Goal: Task Accomplishment & Management: Manage account settings

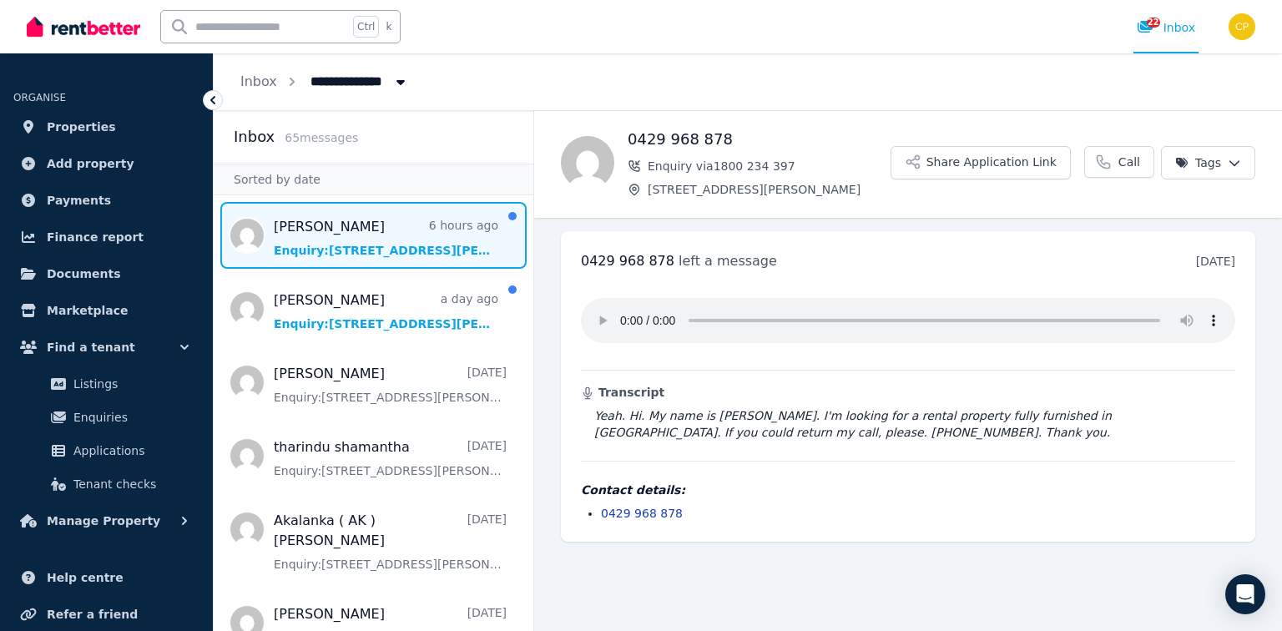
click at [341, 237] on span "Message list" at bounding box center [374, 235] width 320 height 67
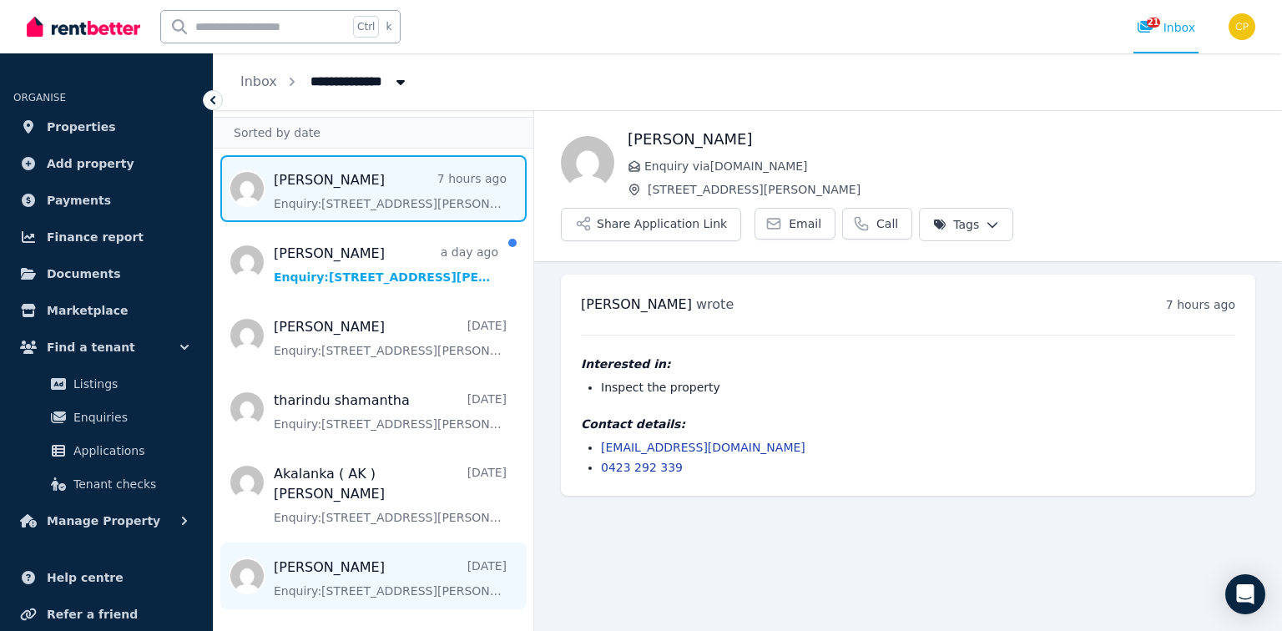
scroll to position [67, 0]
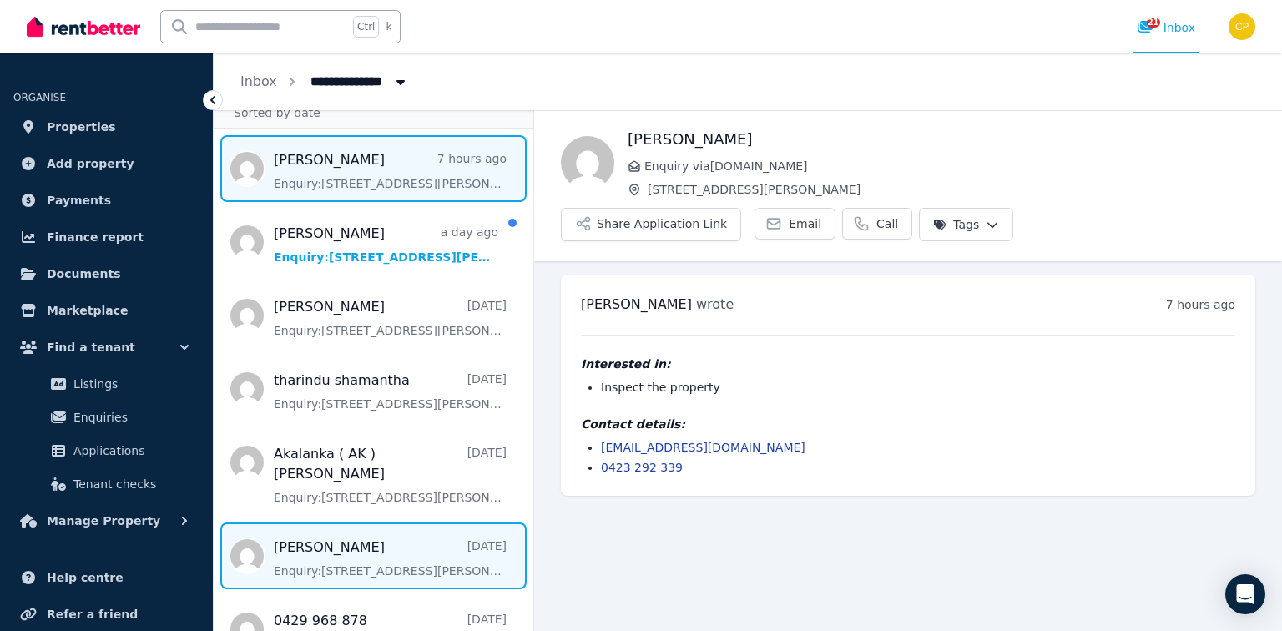
click at [353, 569] on span "Message list" at bounding box center [374, 556] width 320 height 67
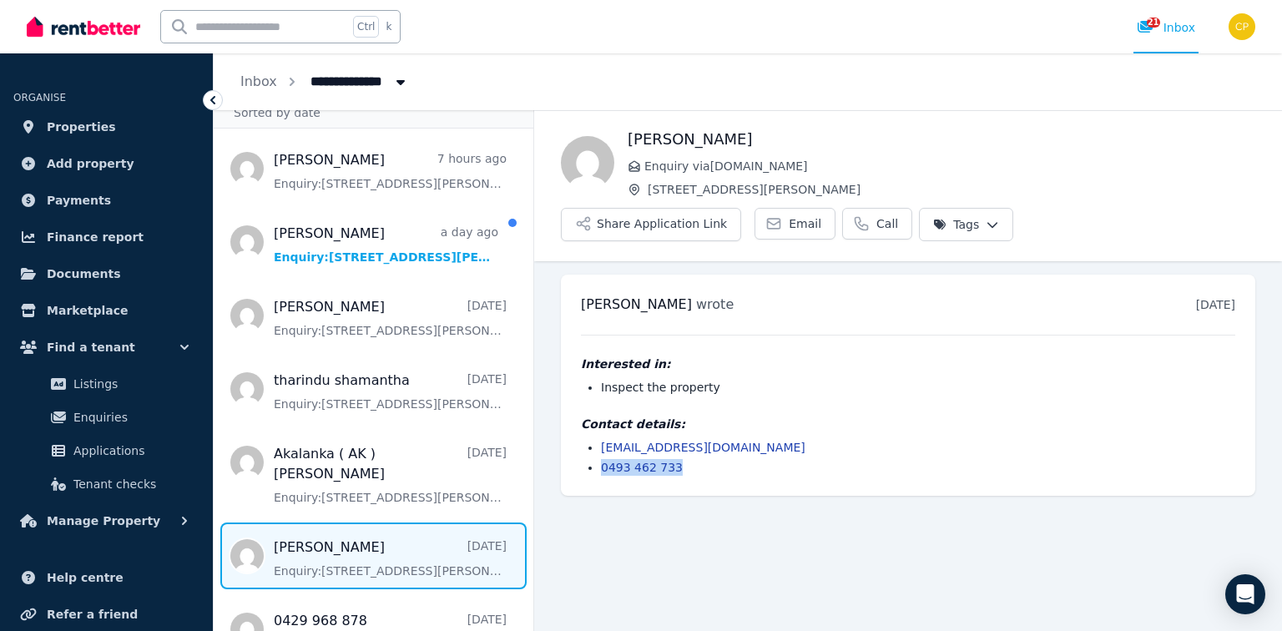
drag, startPoint x: 674, startPoint y: 430, endPoint x: 589, endPoint y: 426, distance: 85.2
click at [601, 459] on li "0493 462 733" at bounding box center [918, 467] width 634 height 17
drag, startPoint x: 664, startPoint y: 257, endPoint x: 578, endPoint y: 265, distance: 86.3
click at [573, 275] on div "Kevin Weber wrote 4 days ago 6:34 pm on Fri, 22 Aug 2025 Interested in: Inspect…" at bounding box center [908, 385] width 695 height 221
copy h3 "Kevin Weber"
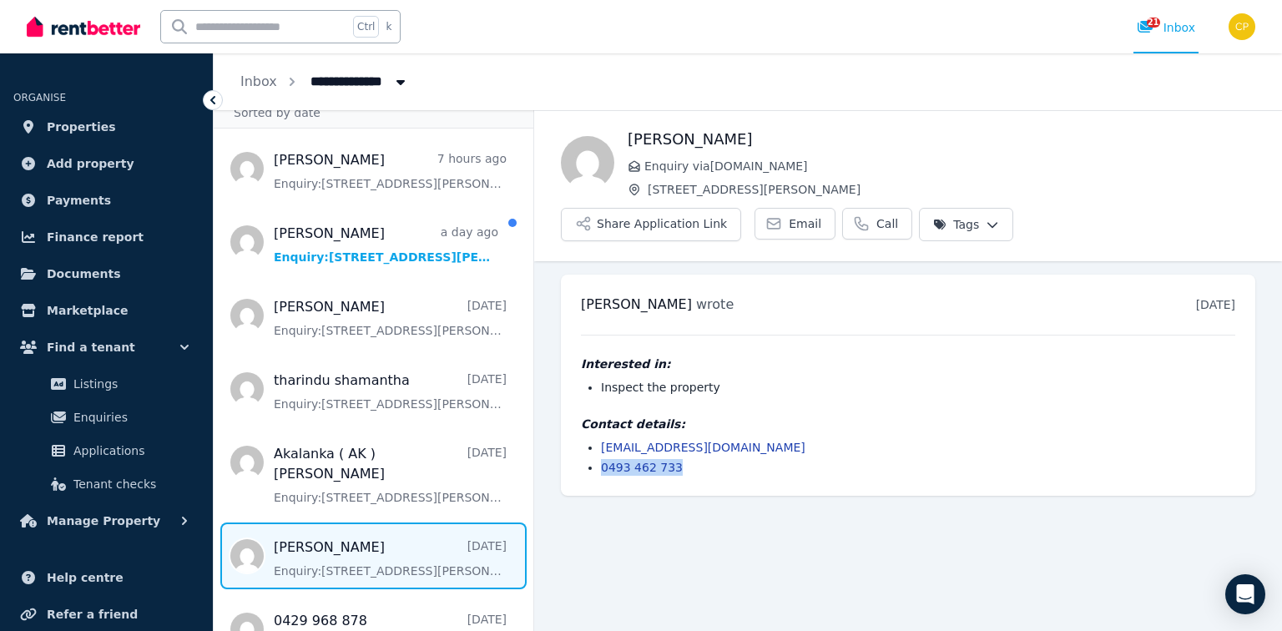
drag, startPoint x: 664, startPoint y: 426, endPoint x: 585, endPoint y: 424, distance: 79.3
click at [585, 439] on ul "kwweber1975@gmail.com 0493 462 733" at bounding box center [908, 457] width 654 height 37
copy link "0493 462 733"
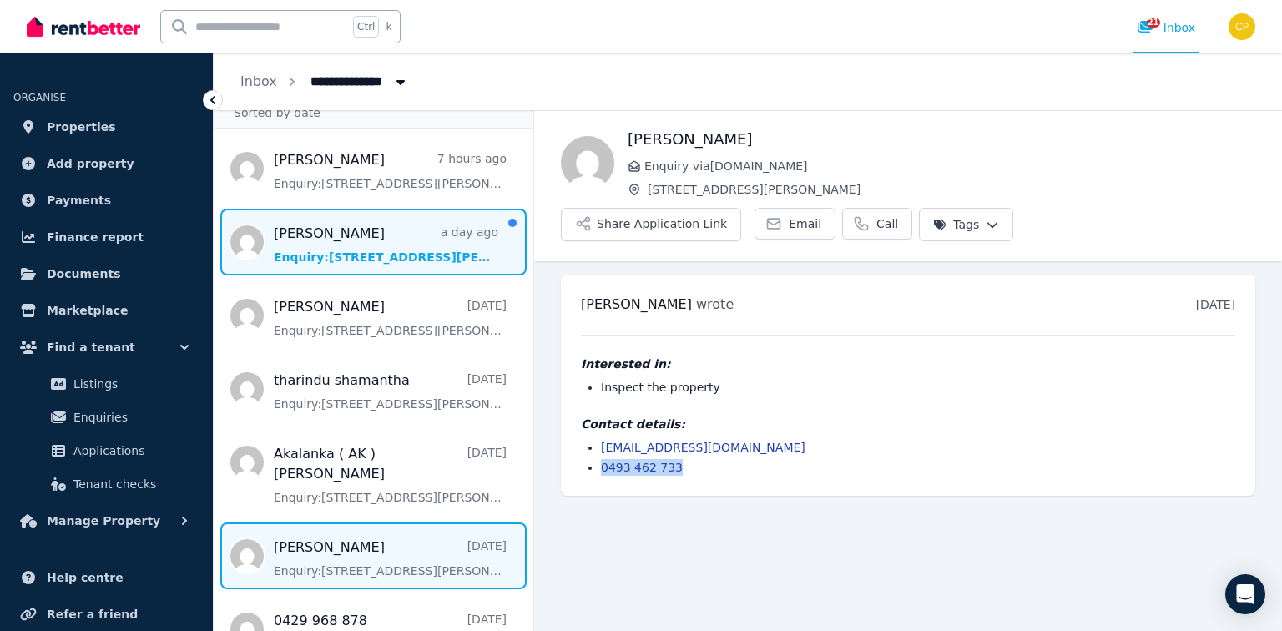
click at [330, 264] on span "Message list" at bounding box center [374, 242] width 320 height 67
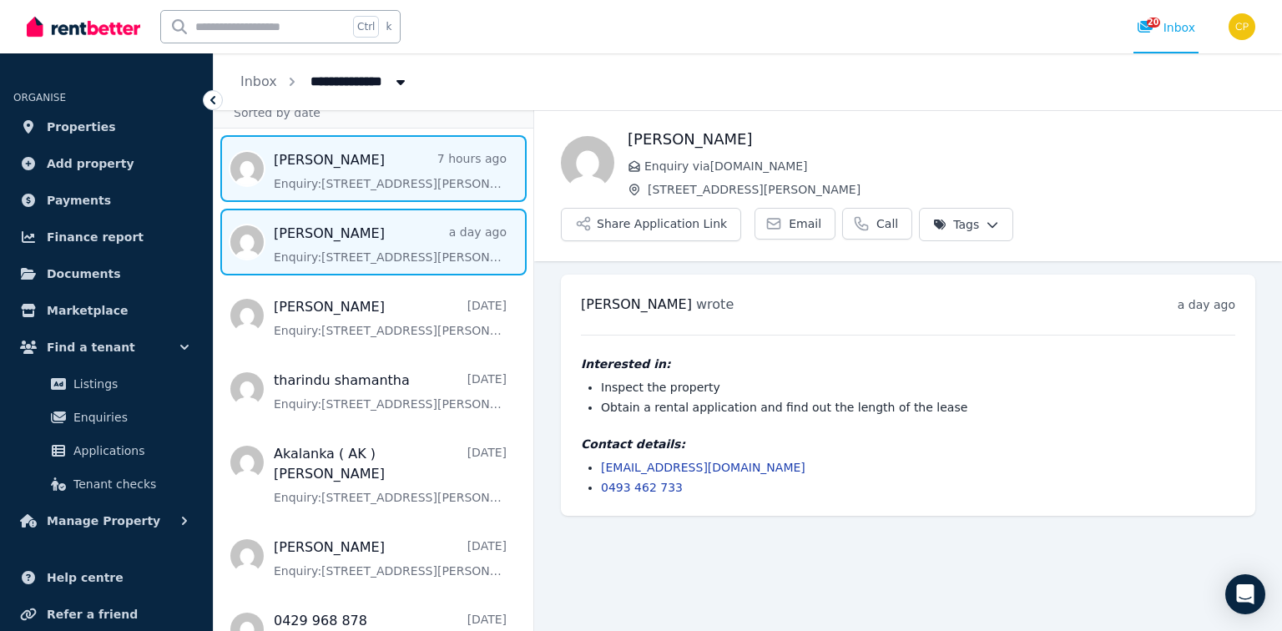
click at [354, 188] on span "Message list" at bounding box center [374, 168] width 320 height 67
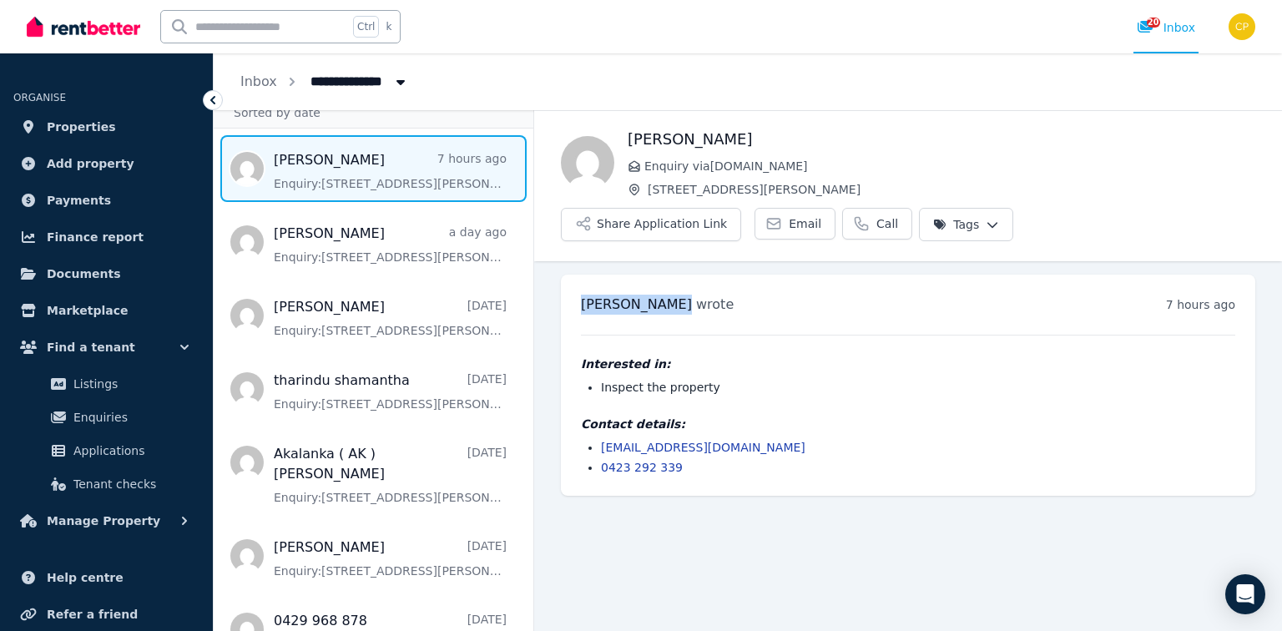
drag, startPoint x: 663, startPoint y: 264, endPoint x: 557, endPoint y: 258, distance: 106.2
click at [557, 261] on ul "Scarlett pope wrote 7 hours ago 3:27 pm on Tue, 26 Aug 2025 Interested in: Insp…" at bounding box center [908, 385] width 748 height 248
copy span "Scarlett pope"
drag, startPoint x: 628, startPoint y: 417, endPoint x: 585, endPoint y: 419, distance: 42.6
click at [575, 415] on div "Scarlett pope wrote 7 hours ago 3:27 pm on Tue, 26 Aug 2025 Interested in: Insp…" at bounding box center [908, 385] width 695 height 221
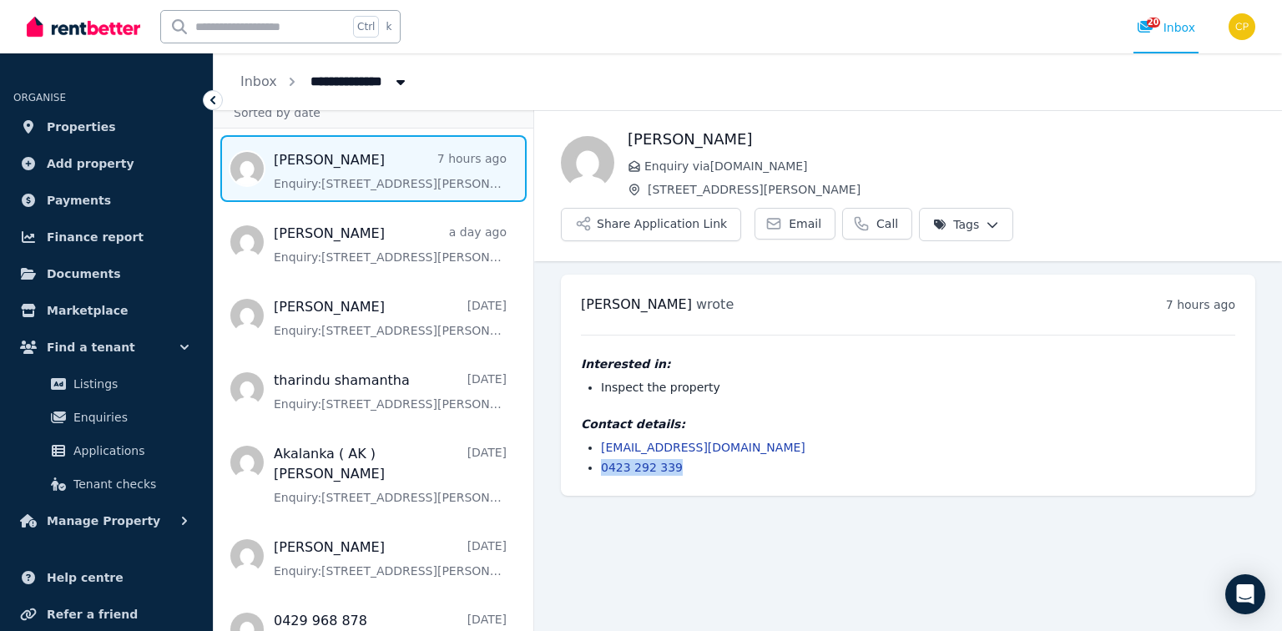
copy link "0423 292 339"
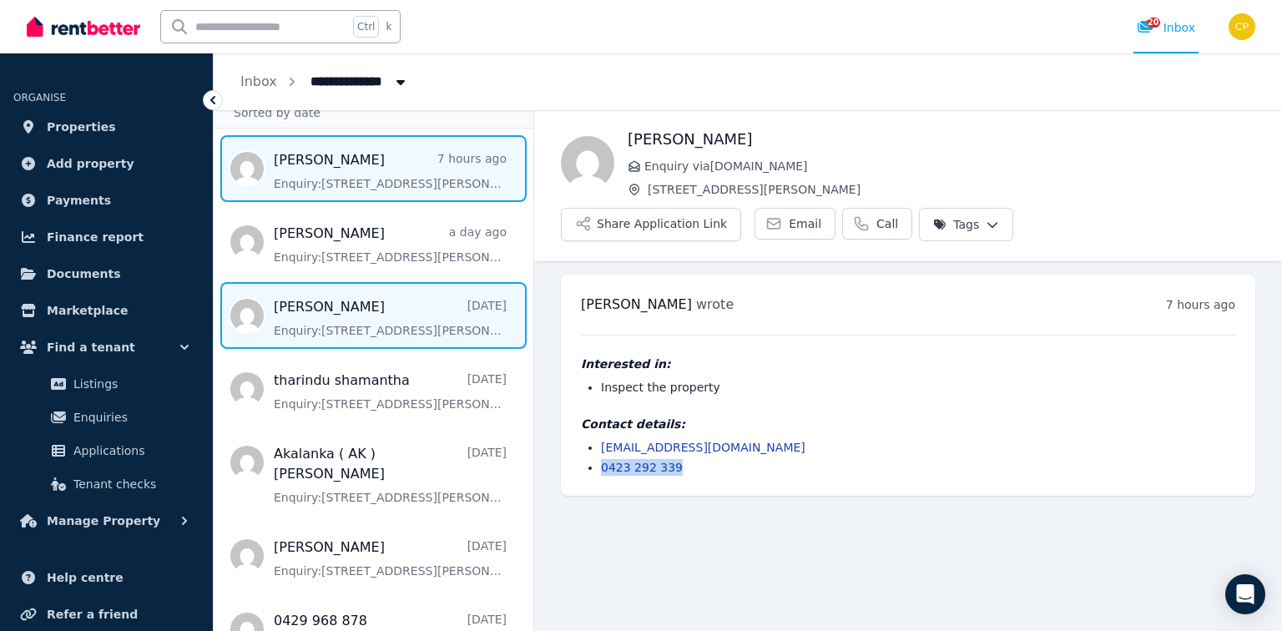
click at [319, 332] on span "Message list" at bounding box center [374, 315] width 320 height 67
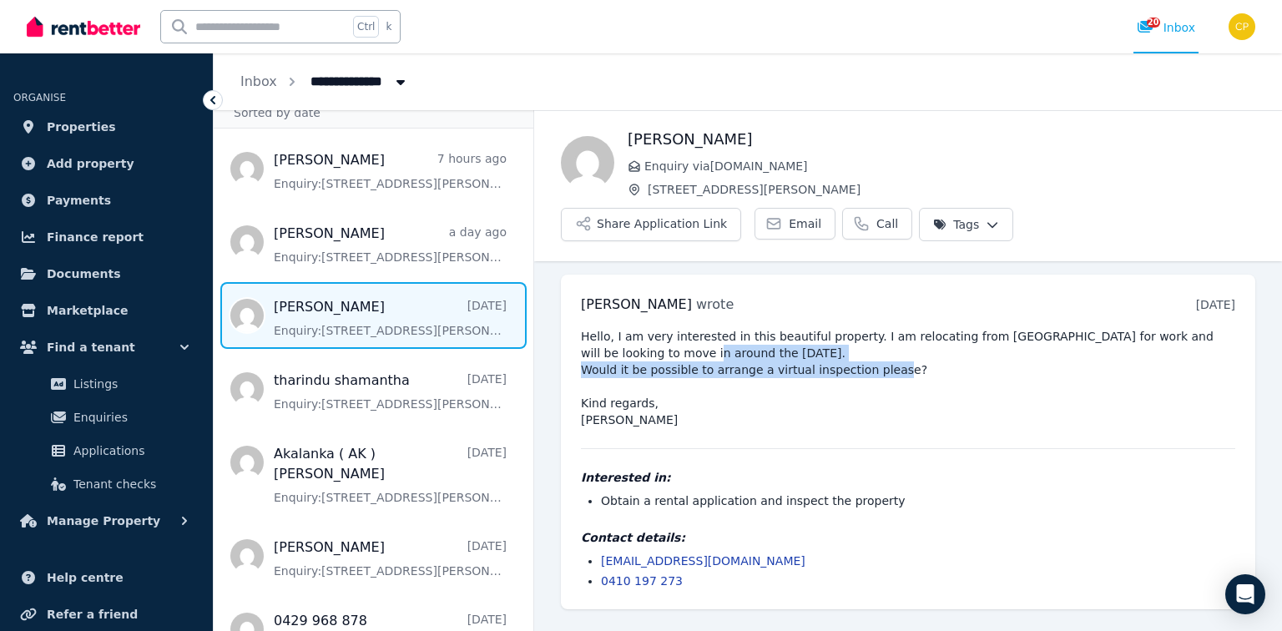
drag, startPoint x: 634, startPoint y: 321, endPoint x: 634, endPoint y: 304, distance: 16.7
click at [634, 328] on pre "Hello, I am very interested in this beautiful property. I am relocating from Sy…" at bounding box center [908, 378] width 654 height 100
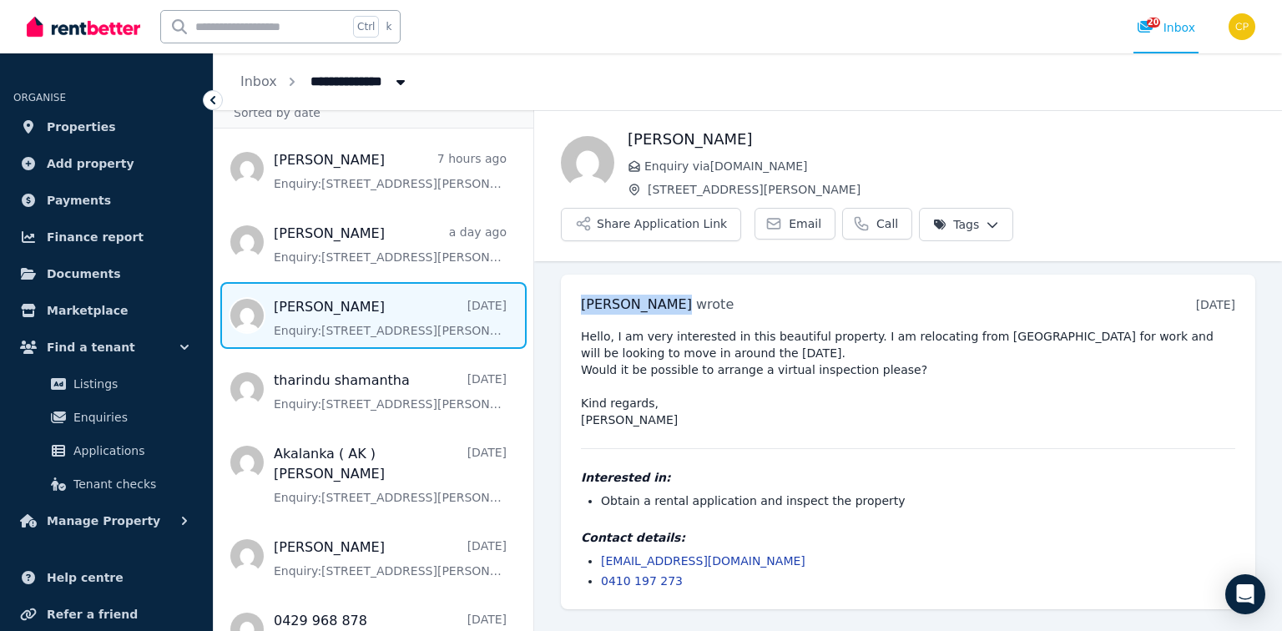
drag, startPoint x: 664, startPoint y: 260, endPoint x: 567, endPoint y: 257, distance: 97.7
click at [566, 275] on div "Fiona Parsons wrote 2 days ago 11:19 pm on Sun, 24 Aug 2025 Hello, I am very in…" at bounding box center [908, 442] width 695 height 335
copy span "Fiona Parsons"
drag, startPoint x: 661, startPoint y: 543, endPoint x: 587, endPoint y: 540, distance: 74.3
click at [585, 540] on div "Fiona Parsons wrote 2 days ago 11:19 pm on Sun, 24 Aug 2025 Hello, I am very in…" at bounding box center [908, 442] width 695 height 335
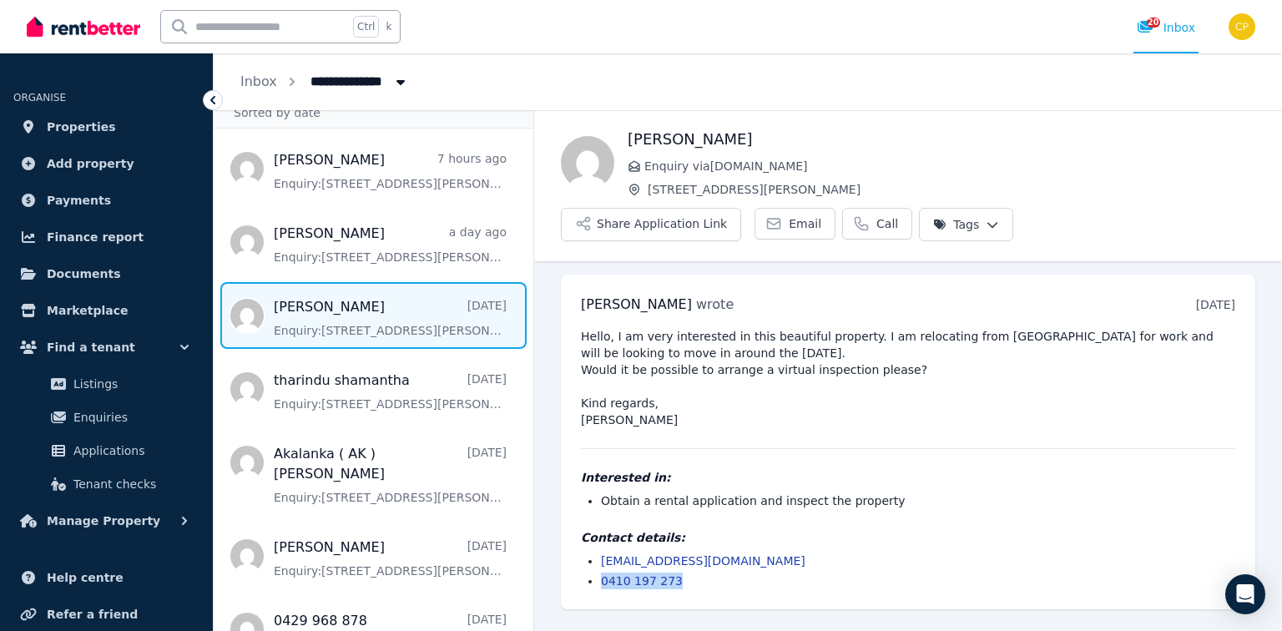
copy link "0410 197 273"
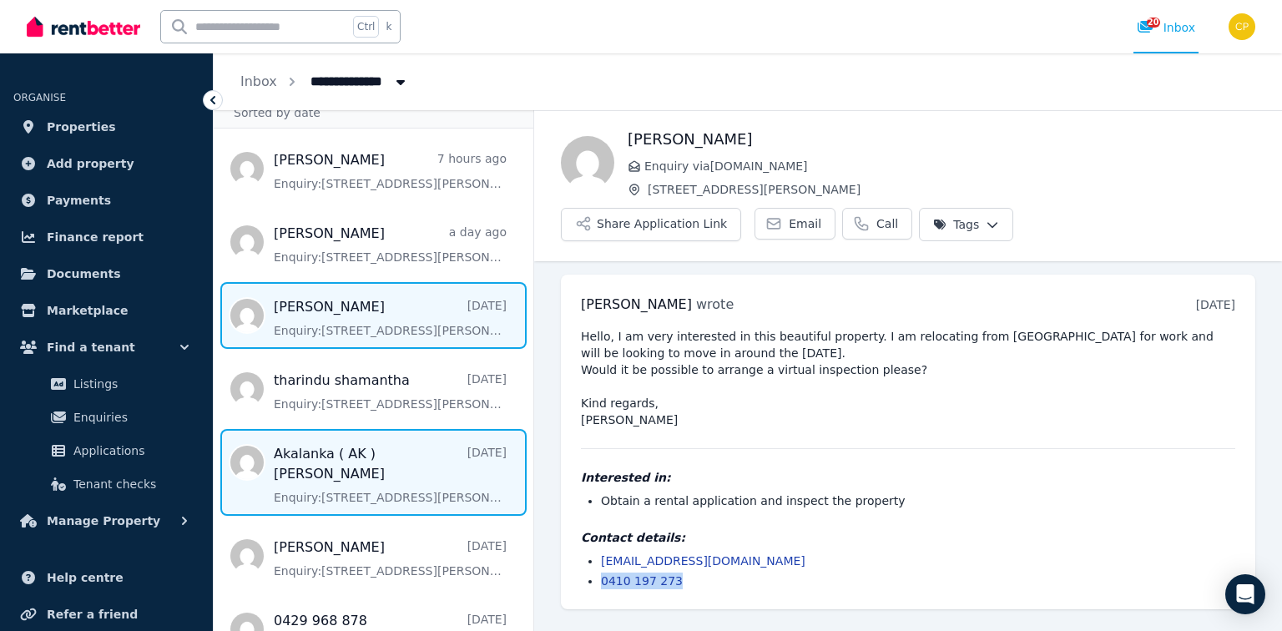
click at [361, 477] on span "Message list" at bounding box center [374, 472] width 320 height 87
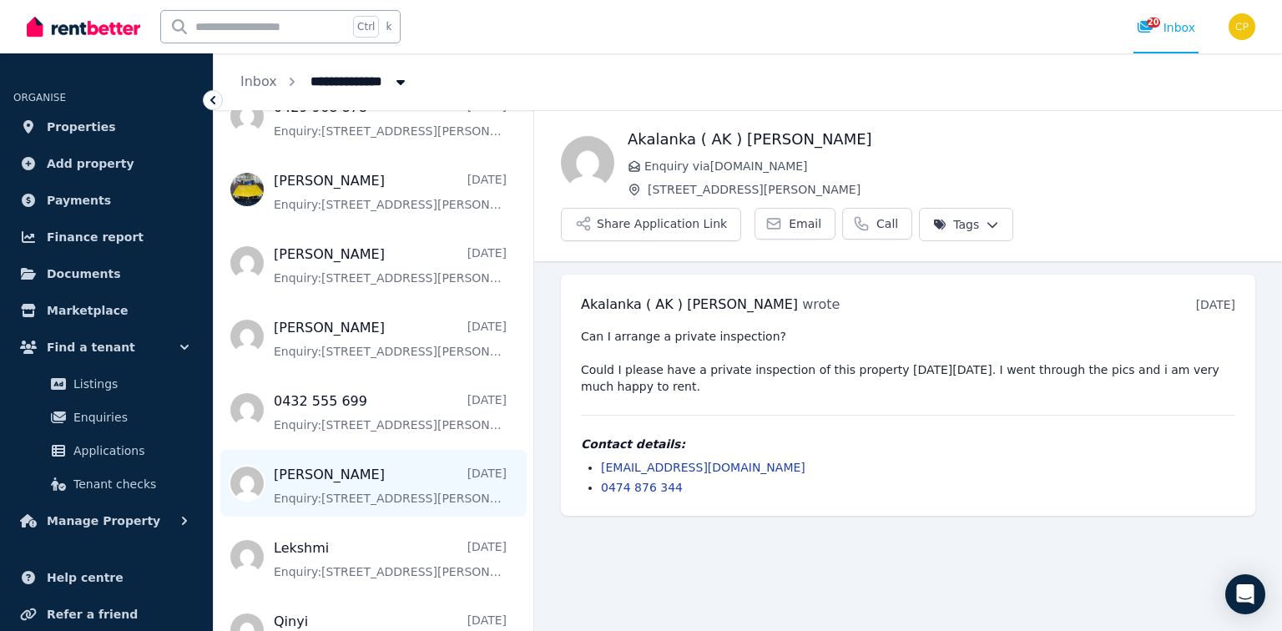
scroll to position [601, 0]
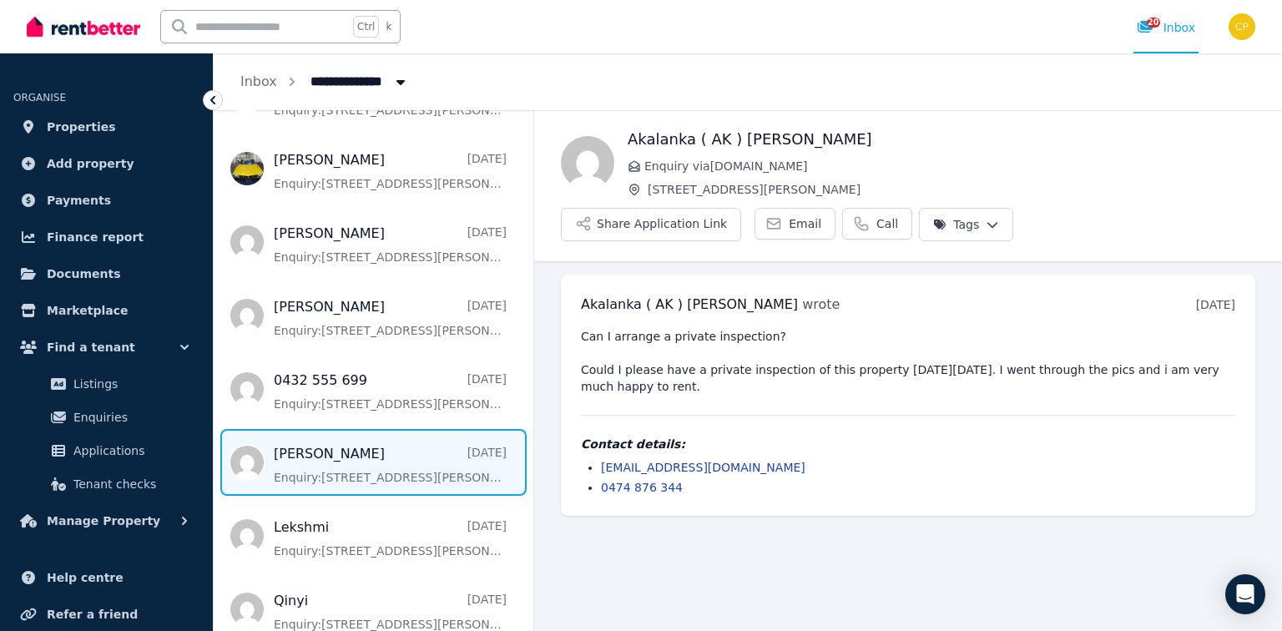
click at [374, 481] on span "Message list" at bounding box center [374, 462] width 320 height 67
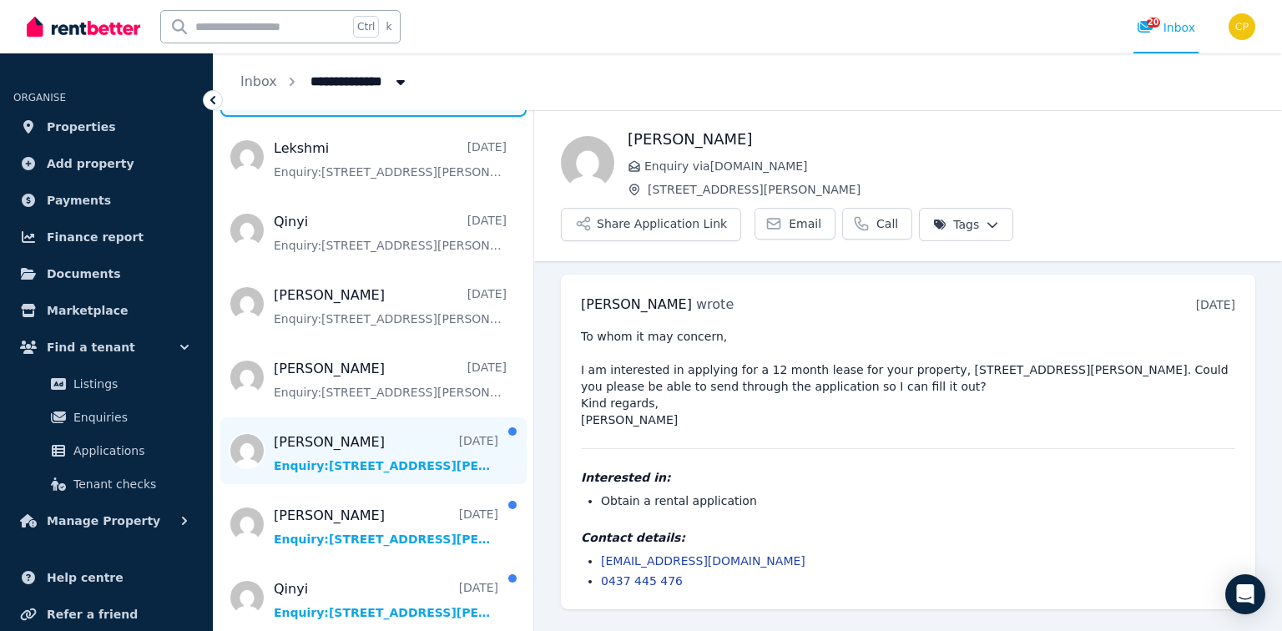
scroll to position [1002, 0]
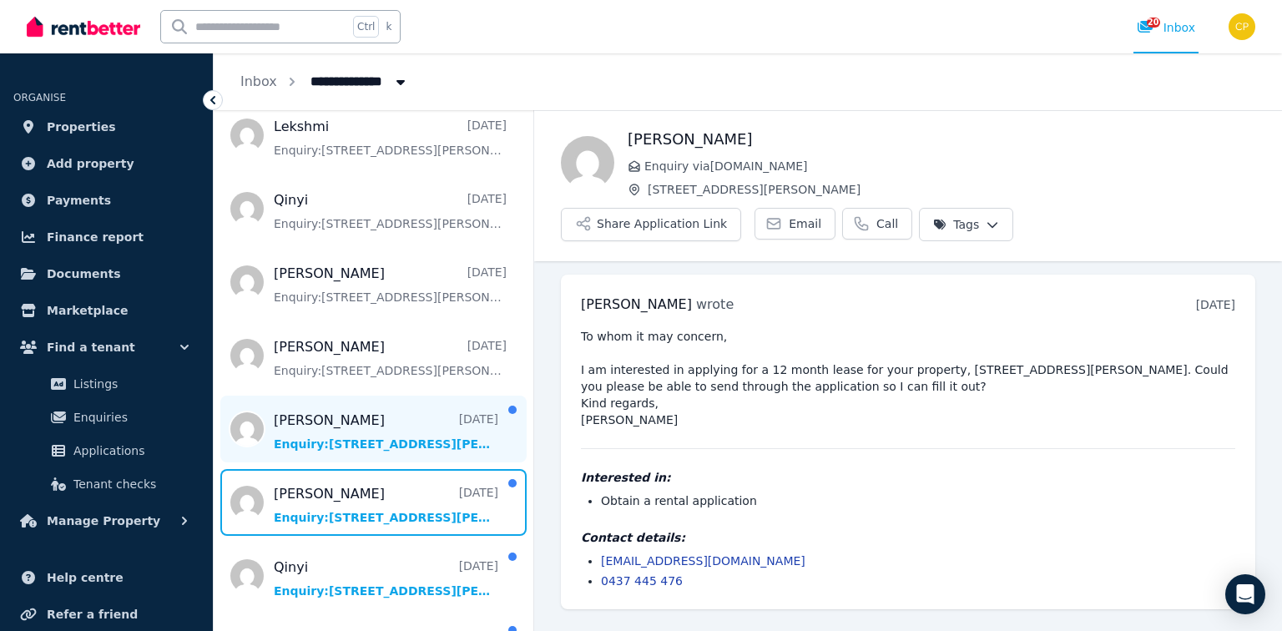
click at [388, 514] on span "Message list" at bounding box center [374, 502] width 320 height 67
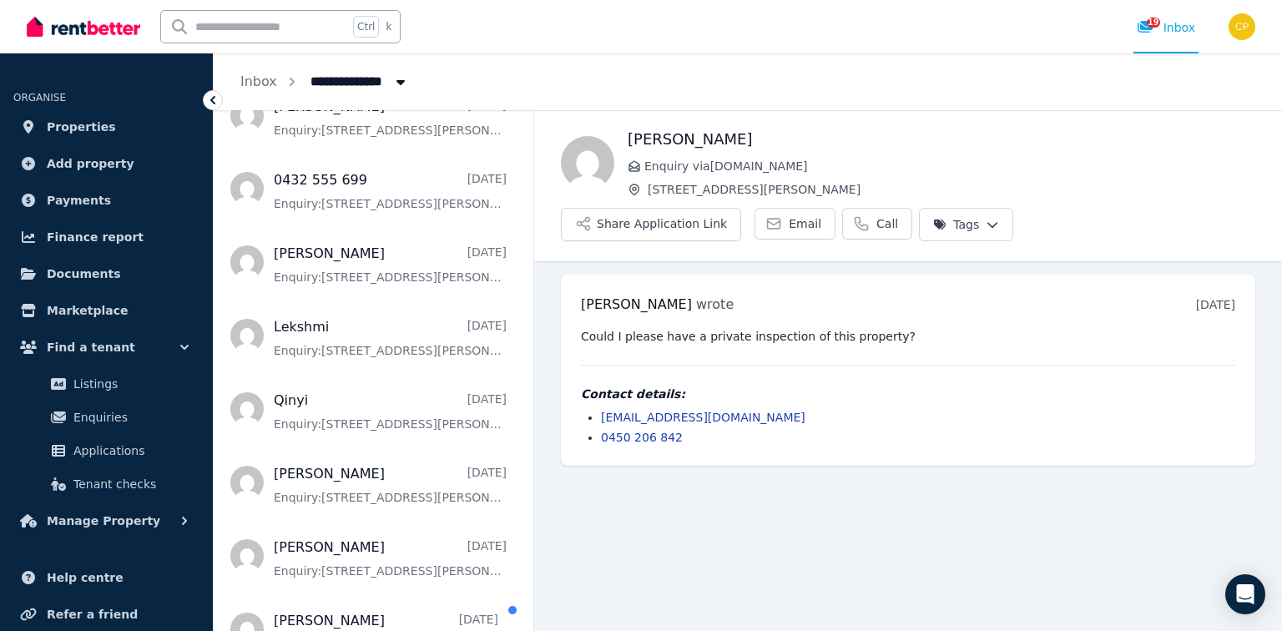
scroll to position [534, 0]
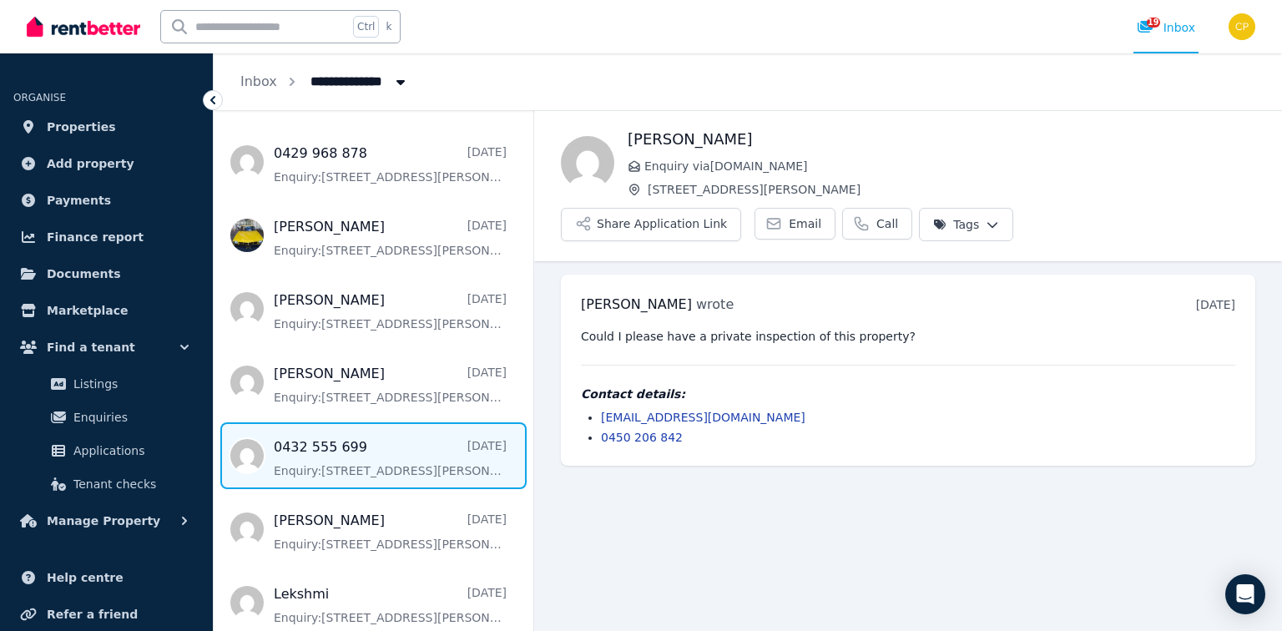
click at [321, 457] on span "Message list" at bounding box center [374, 455] width 320 height 67
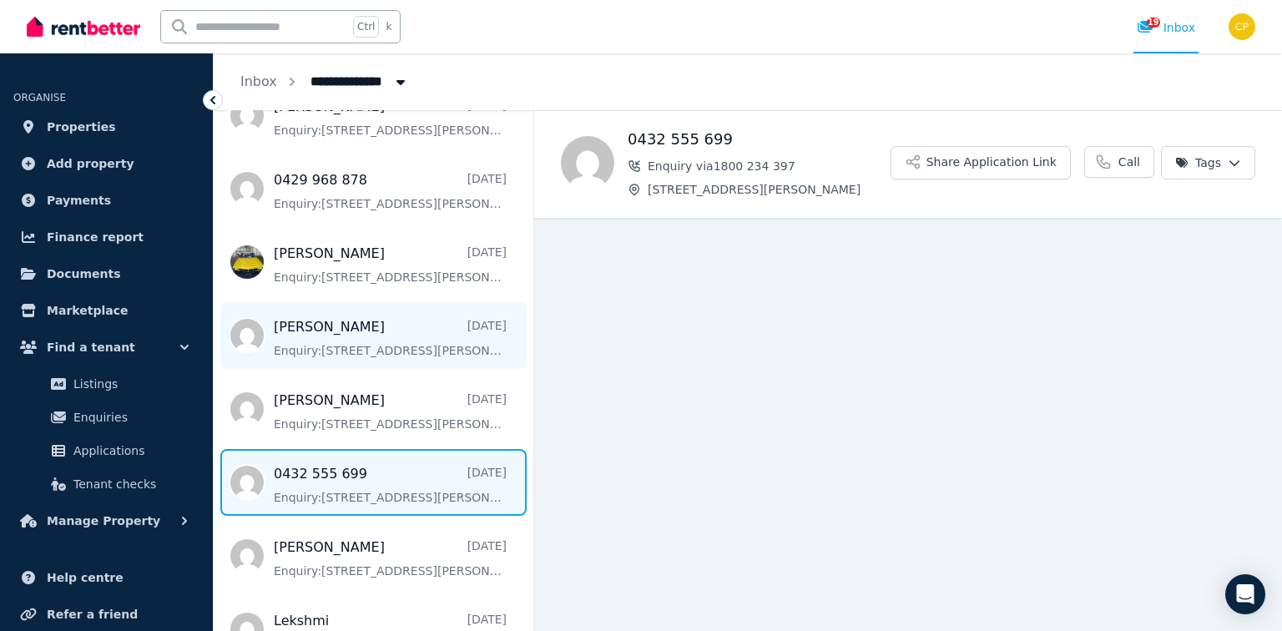
scroll to position [401, 0]
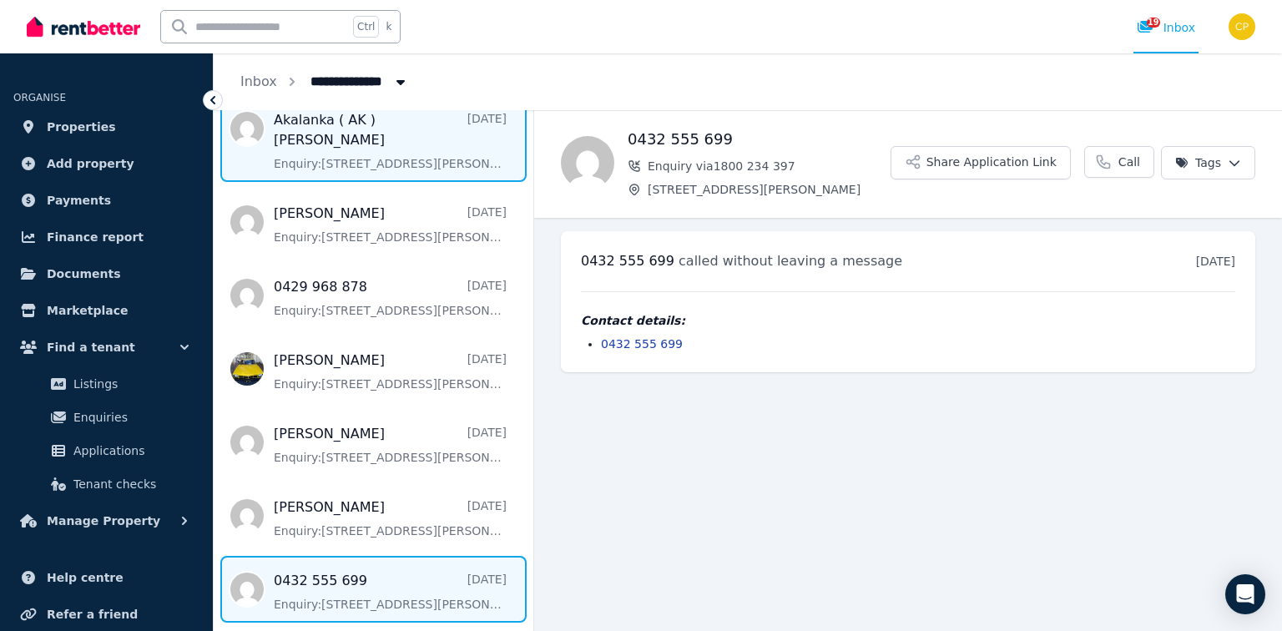
click at [334, 141] on span "Message list" at bounding box center [374, 138] width 320 height 87
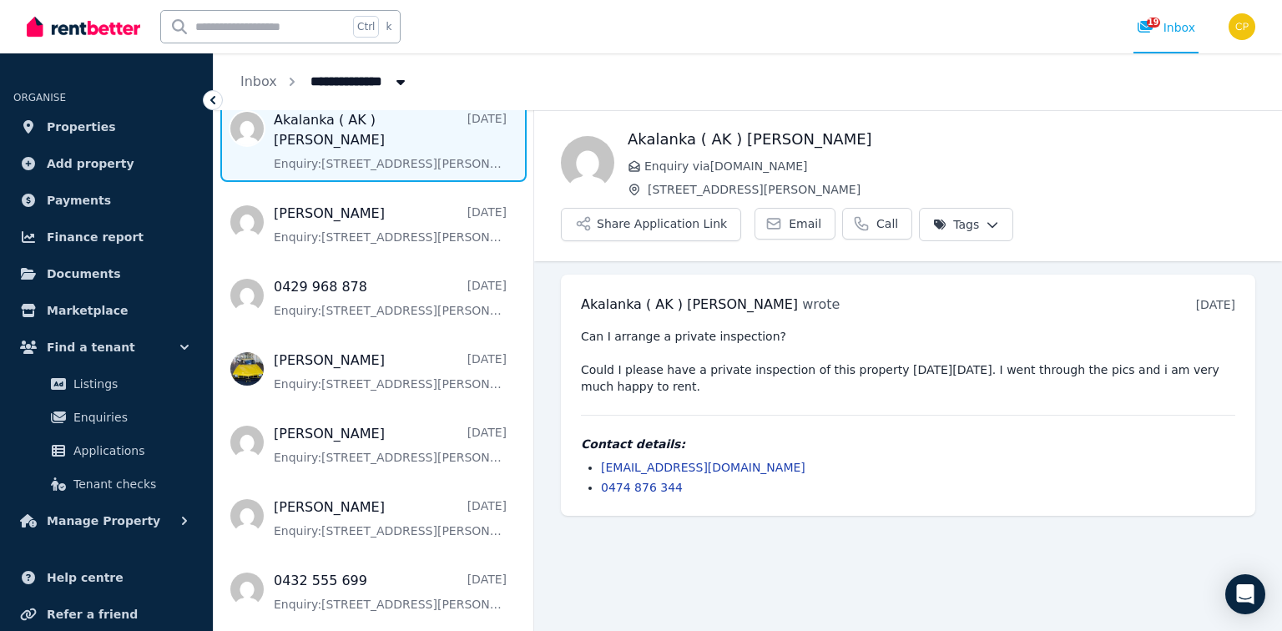
click at [628, 341] on pre "Can I arrange a private inspection? Could I please have a private inspection of…" at bounding box center [908, 361] width 654 height 67
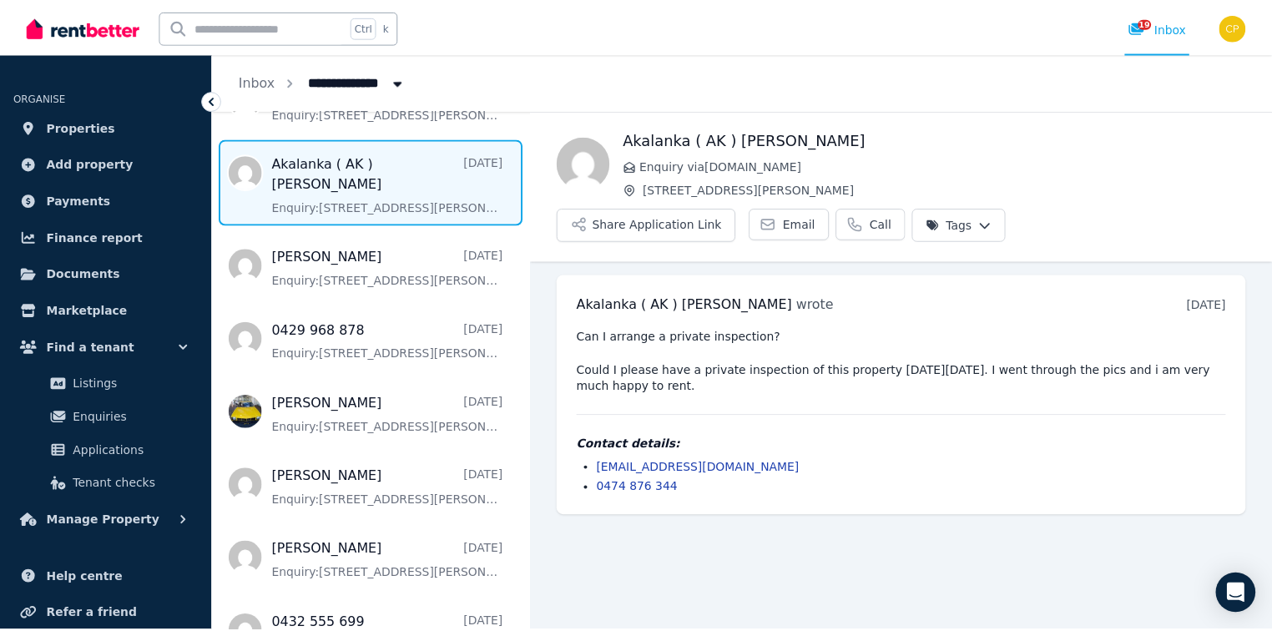
scroll to position [334, 0]
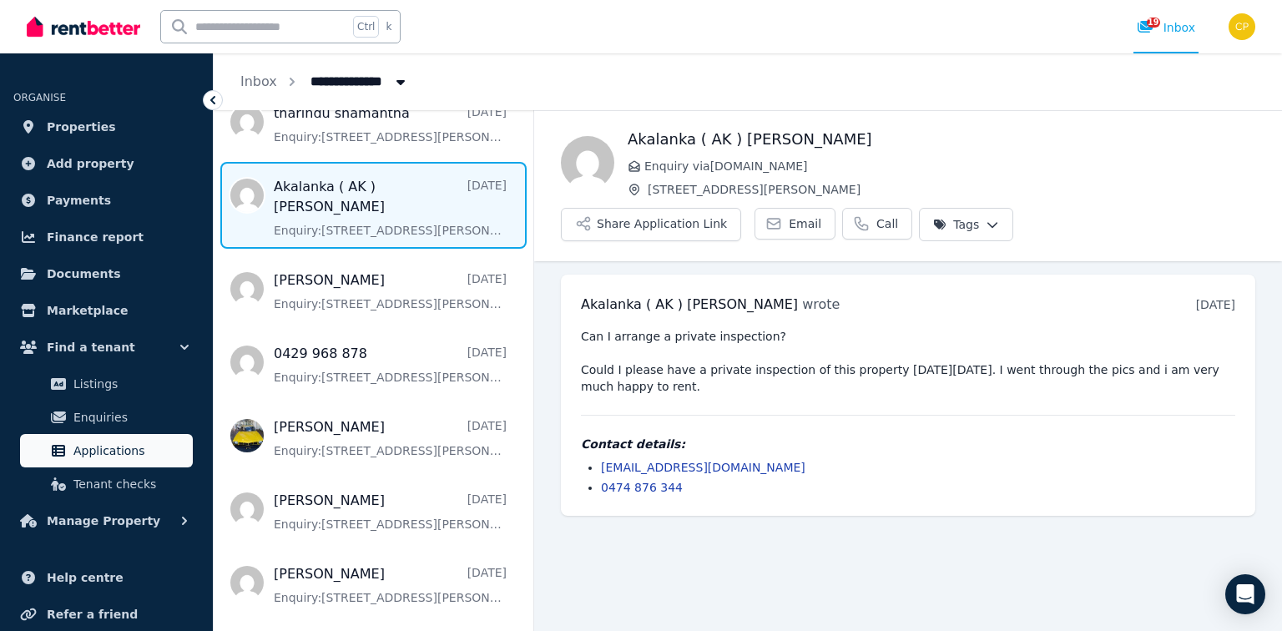
click at [114, 452] on span "Applications" at bounding box center [129, 451] width 113 height 20
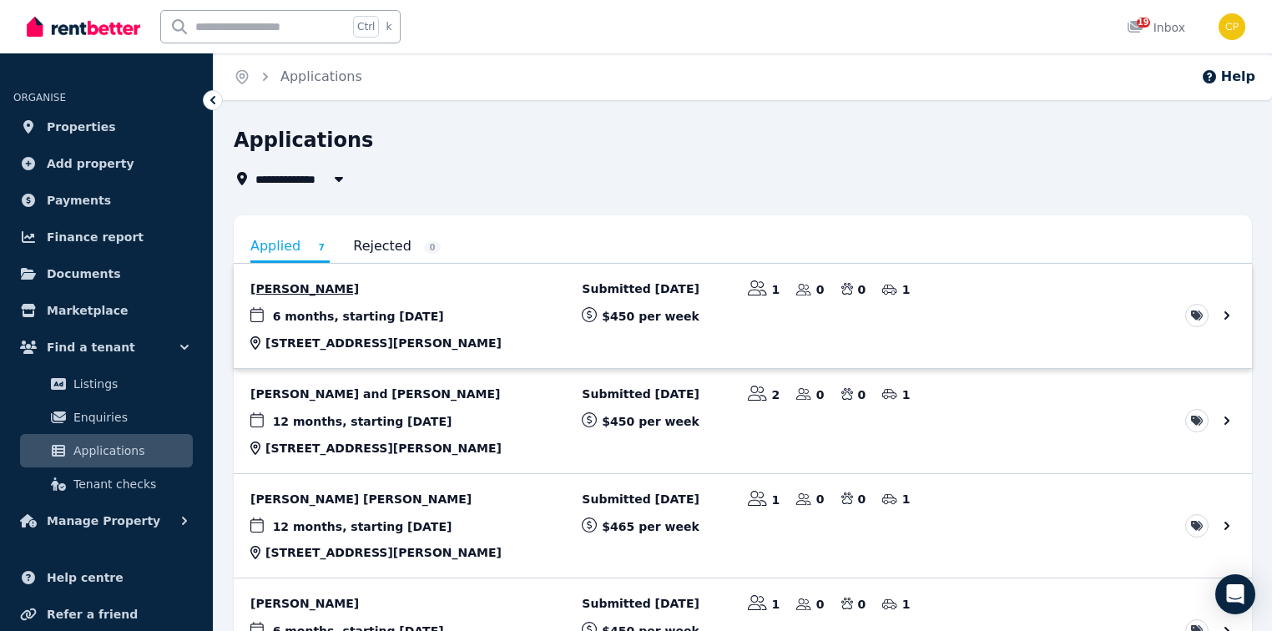
click at [314, 290] on link "View application: Andrew Klapche" at bounding box center [743, 316] width 1018 height 104
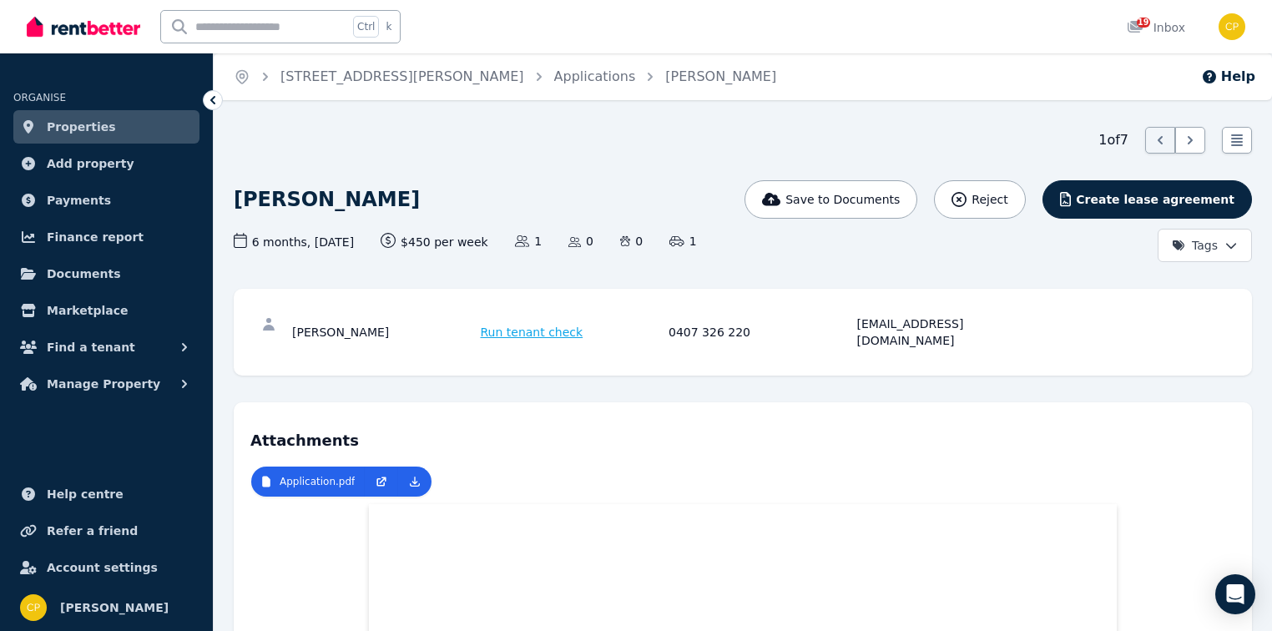
drag, startPoint x: 391, startPoint y: 200, endPoint x: 227, endPoint y: 198, distance: 163.6
copy h1 "Andrew Klapche"
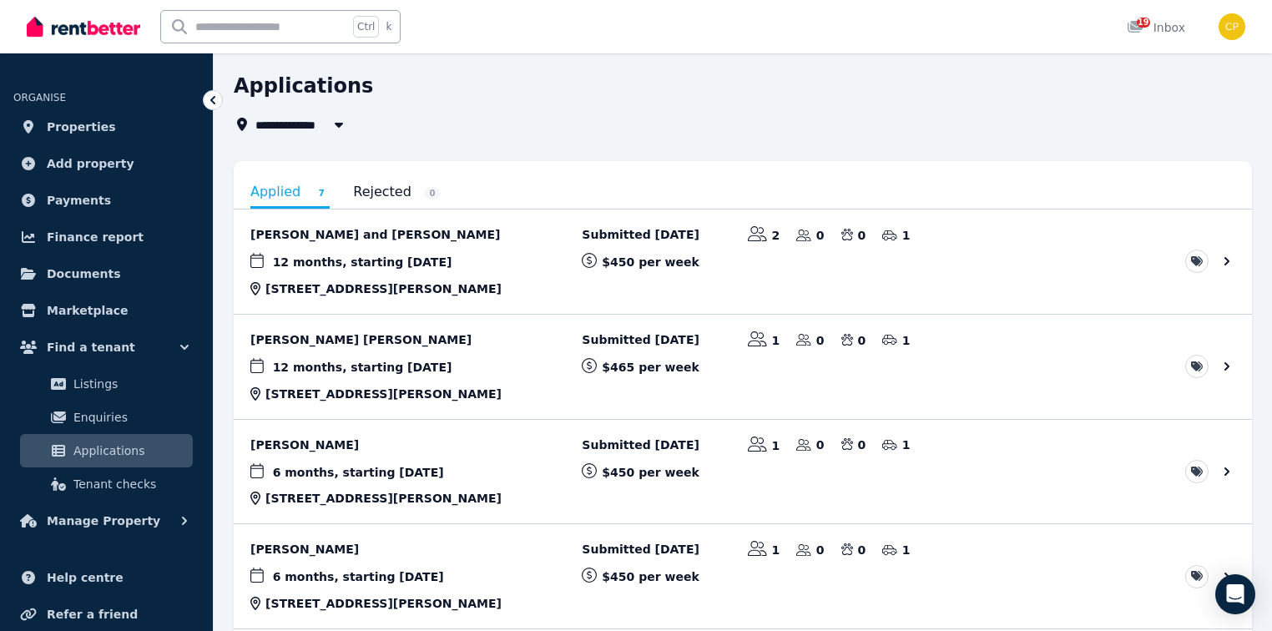
scroll to position [47, 0]
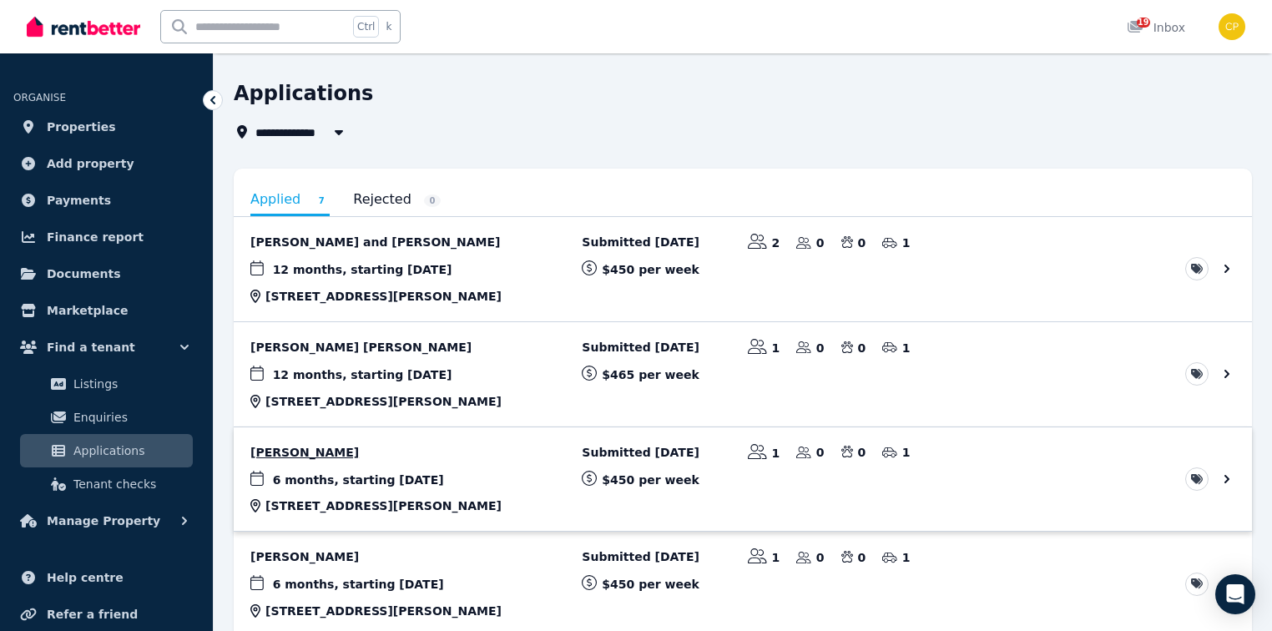
click at [296, 455] on link "View application: Sarah Tibbs" at bounding box center [743, 479] width 1018 height 104
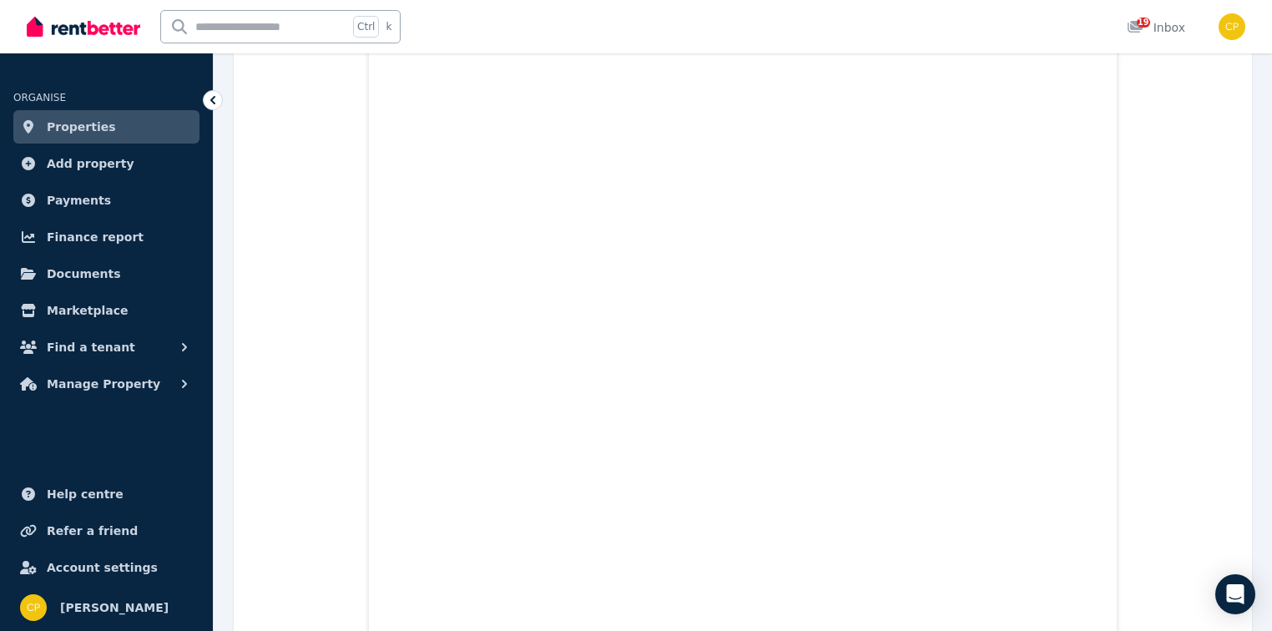
scroll to position [538, 0]
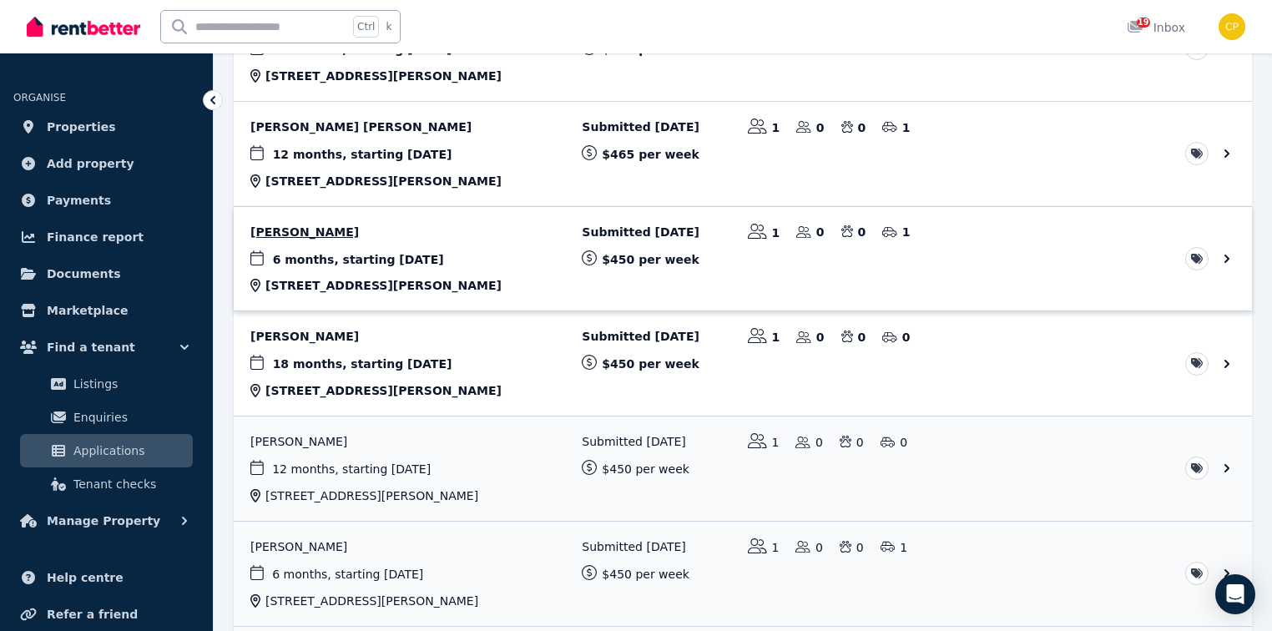
scroll to position [334, 0]
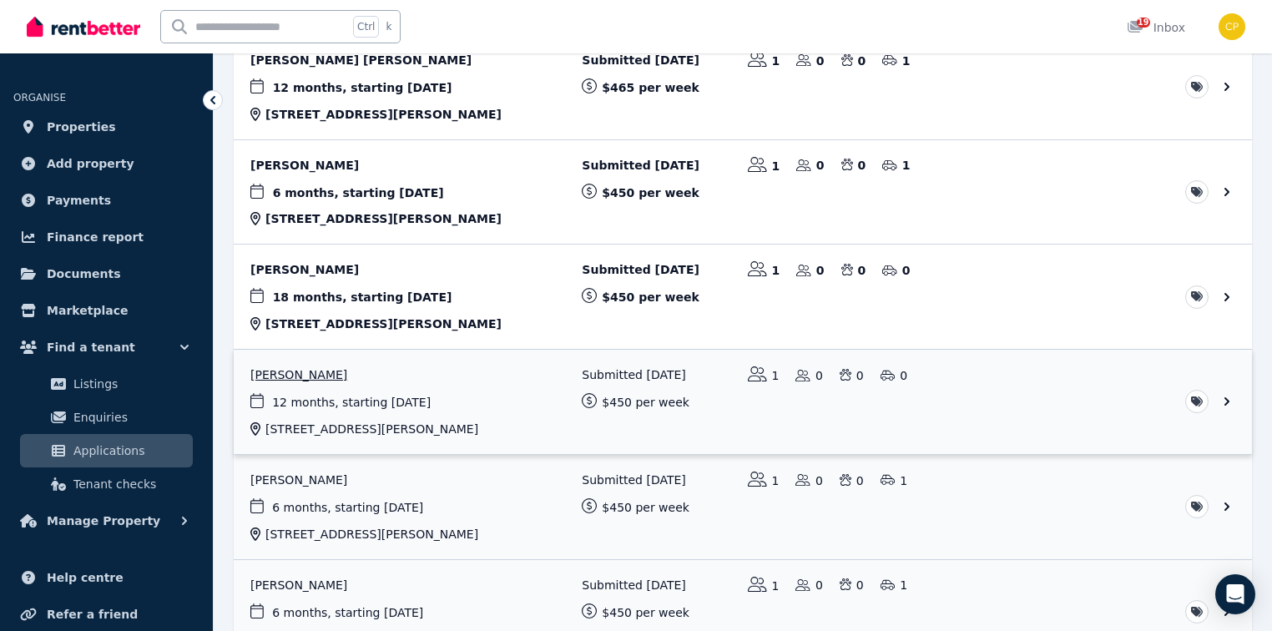
click at [324, 371] on link "View application: Amanda Bettridge" at bounding box center [743, 402] width 1018 height 104
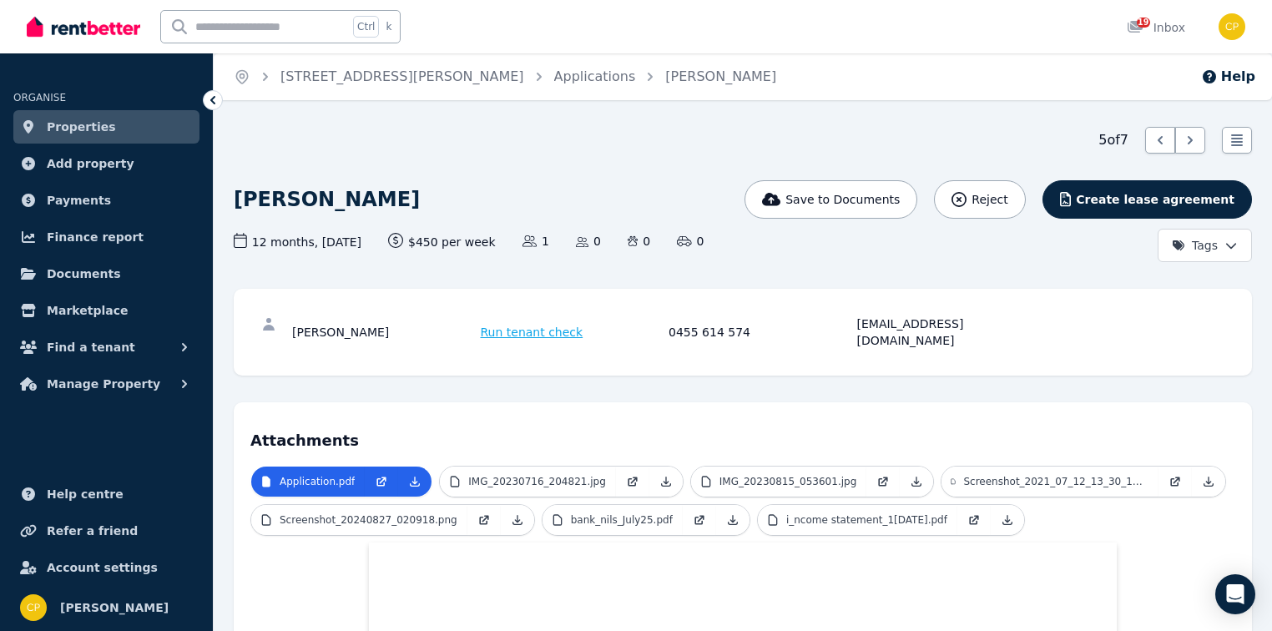
drag, startPoint x: 423, startPoint y: 204, endPoint x: 268, endPoint y: 200, distance: 155.3
copy h1 "Amanda Bettridge"
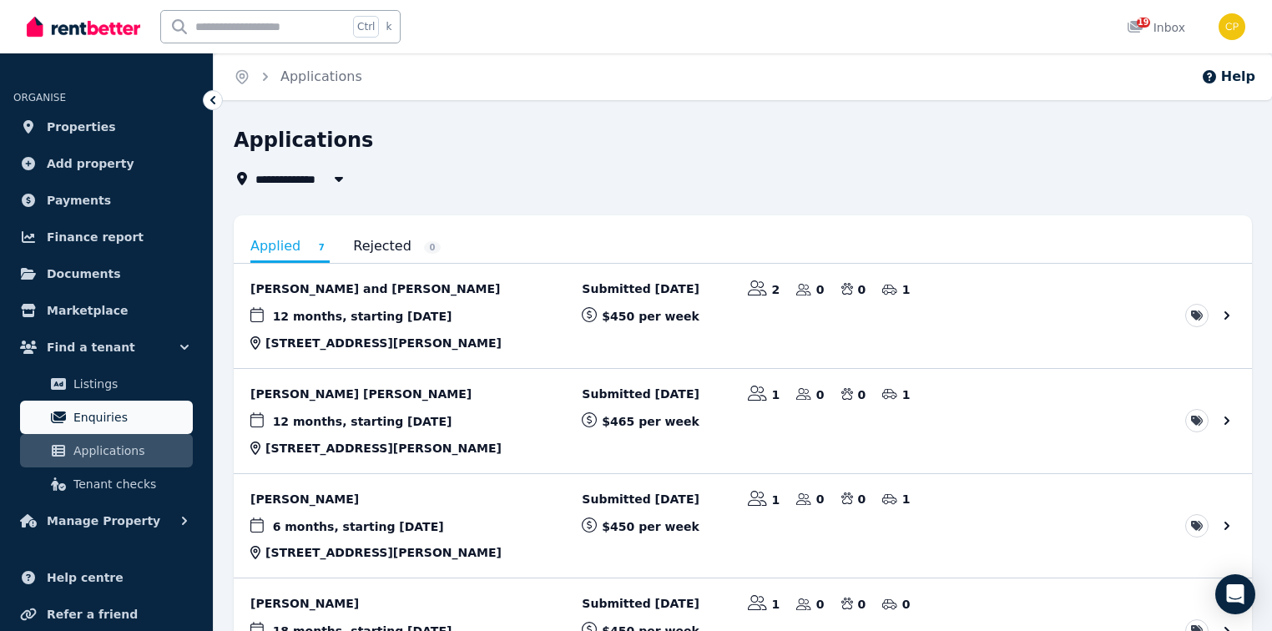
click at [104, 416] on span "Enquiries" at bounding box center [129, 417] width 113 height 20
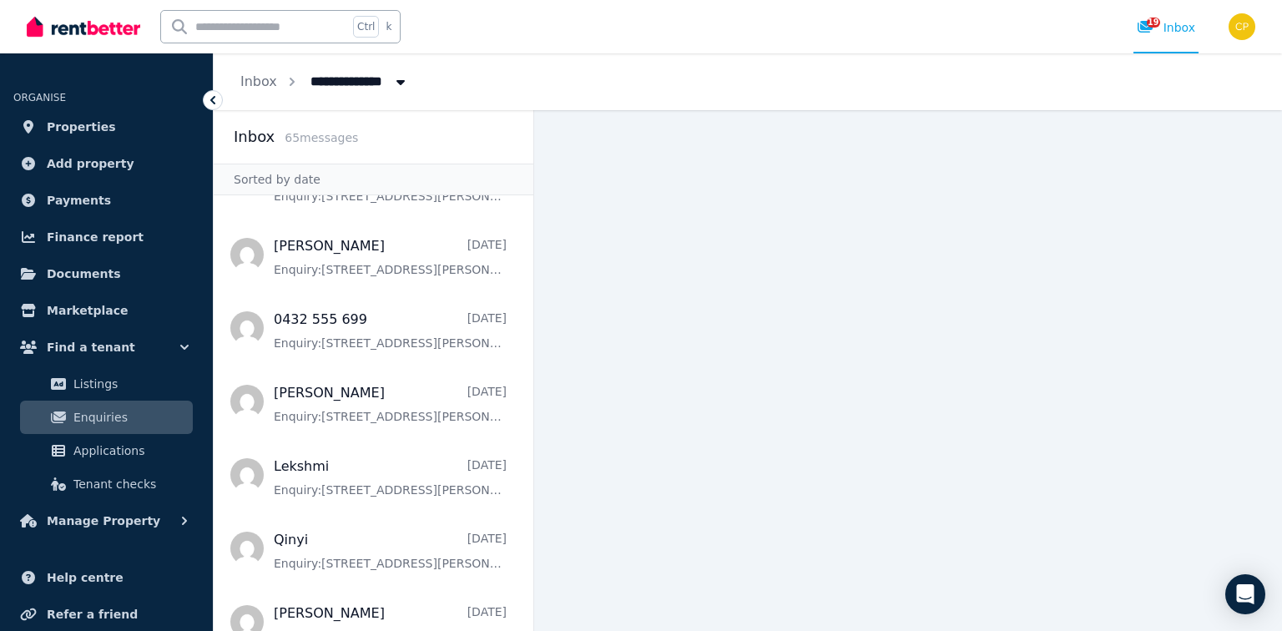
scroll to position [668, 0]
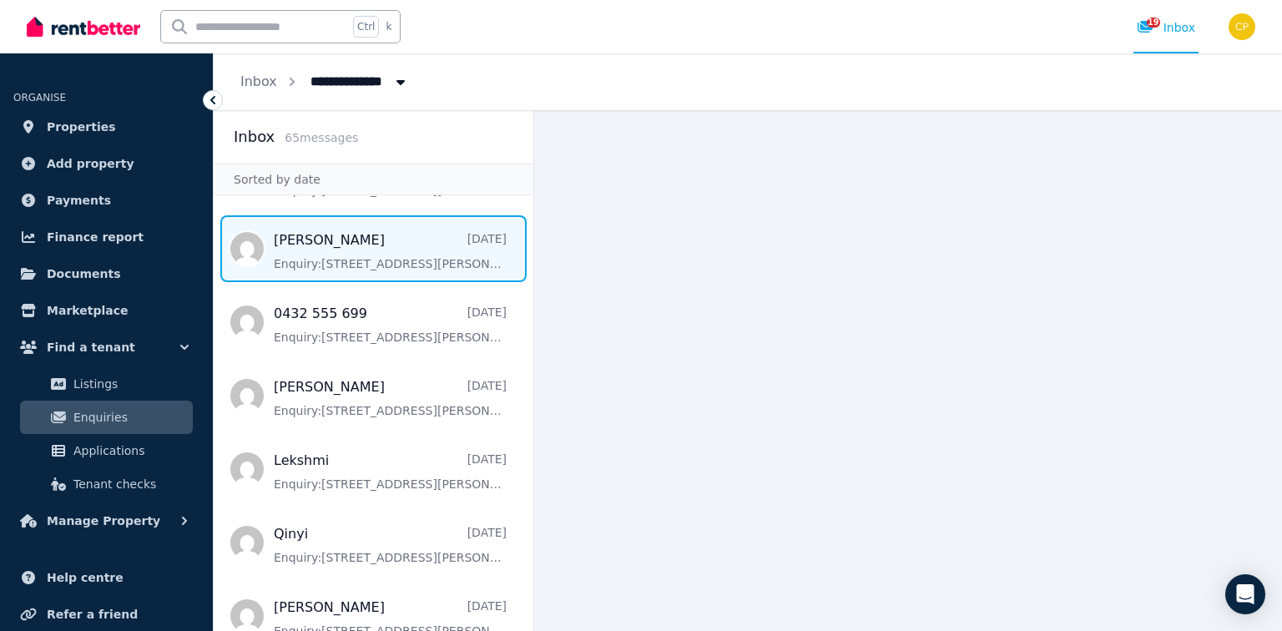
click at [349, 268] on span "Message list" at bounding box center [374, 248] width 320 height 67
